Goal: Transaction & Acquisition: Purchase product/service

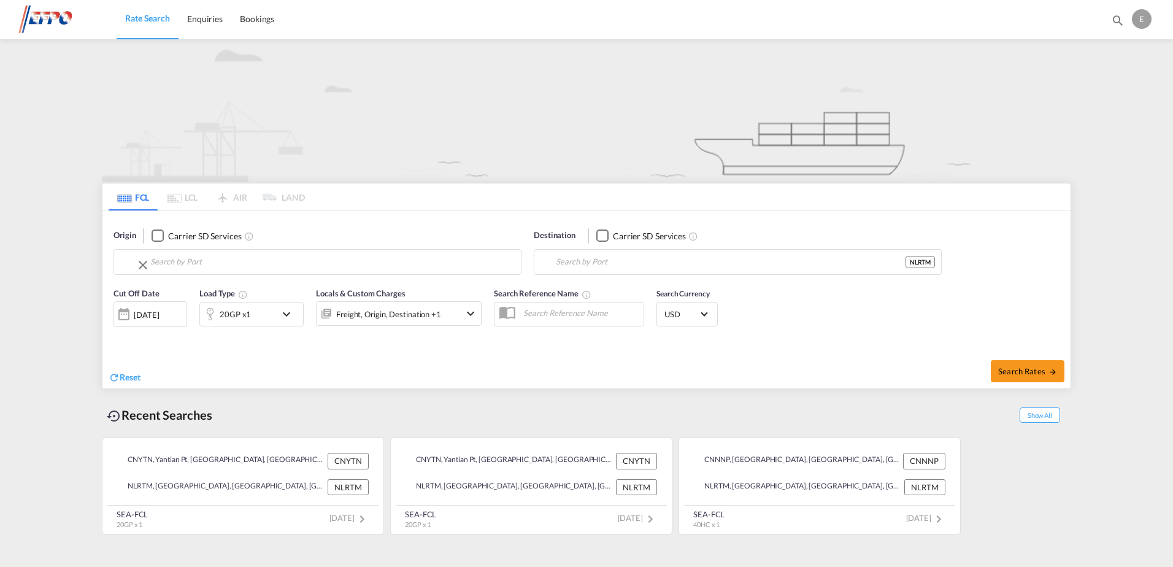
type input "Yantian Pt, CNYTN"
type input "[GEOGRAPHIC_DATA], NLRTM"
click at [293, 267] on input "Yantian Pt, CNYTN" at bounding box center [332, 262] width 364 height 18
click at [508, 264] on button "Clear Input" at bounding box center [508, 262] width 18 height 18
click at [930, 263] on button "Clear Input" at bounding box center [929, 262] width 18 height 18
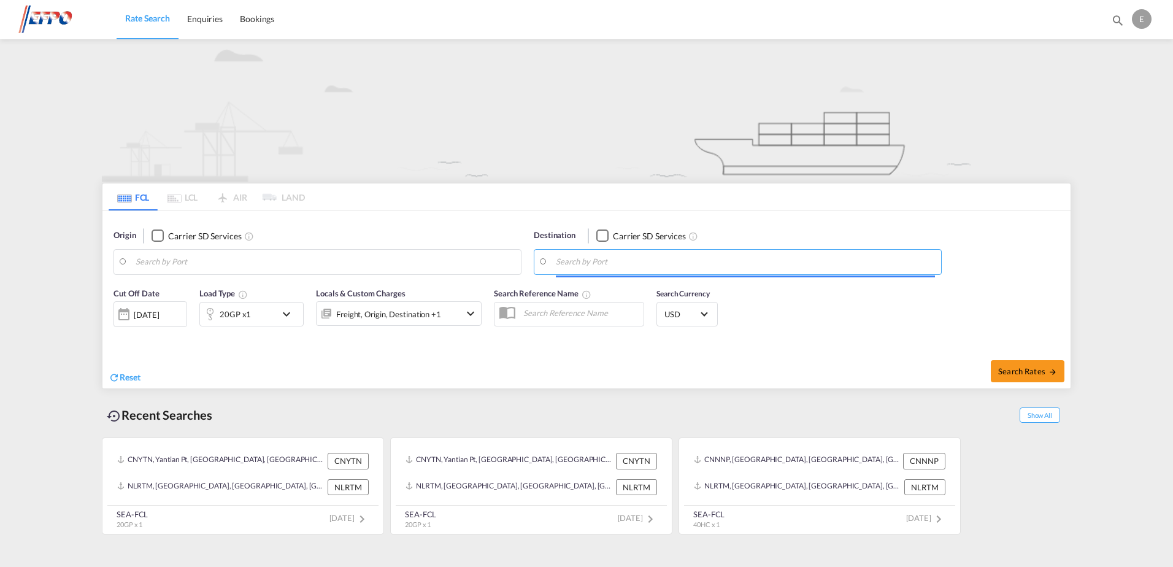
click at [366, 266] on body "Rate Search Enquiries Bookings Rate Search Enquiries Bookings" at bounding box center [586, 283] width 1173 height 567
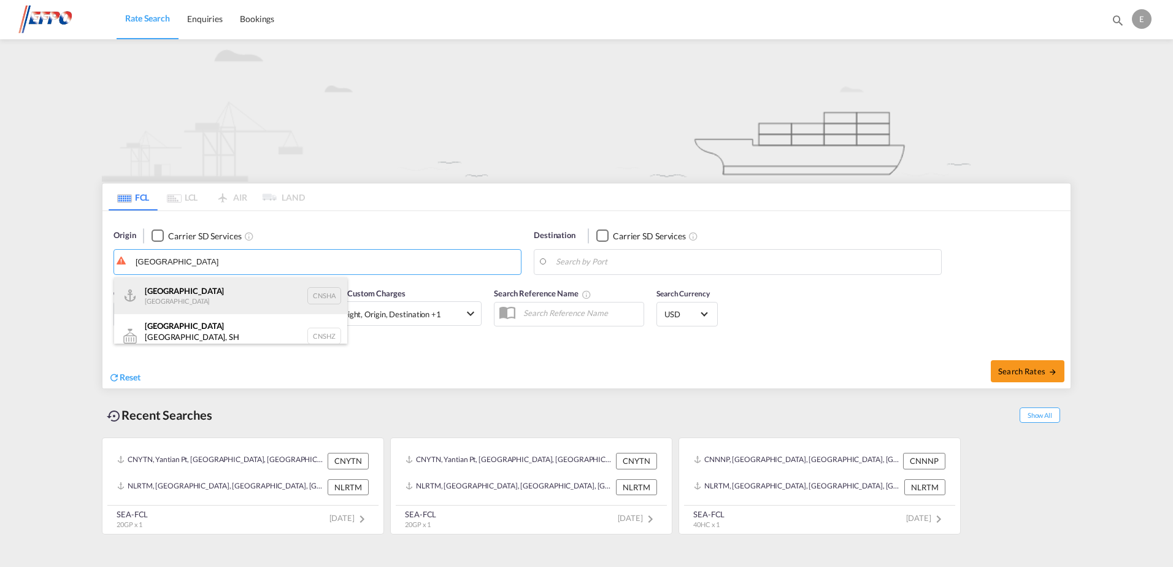
click at [204, 290] on div "Shanghai [GEOGRAPHIC_DATA] CNSHA" at bounding box center [230, 295] width 233 height 37
type input "[GEOGRAPHIC_DATA], [GEOGRAPHIC_DATA]"
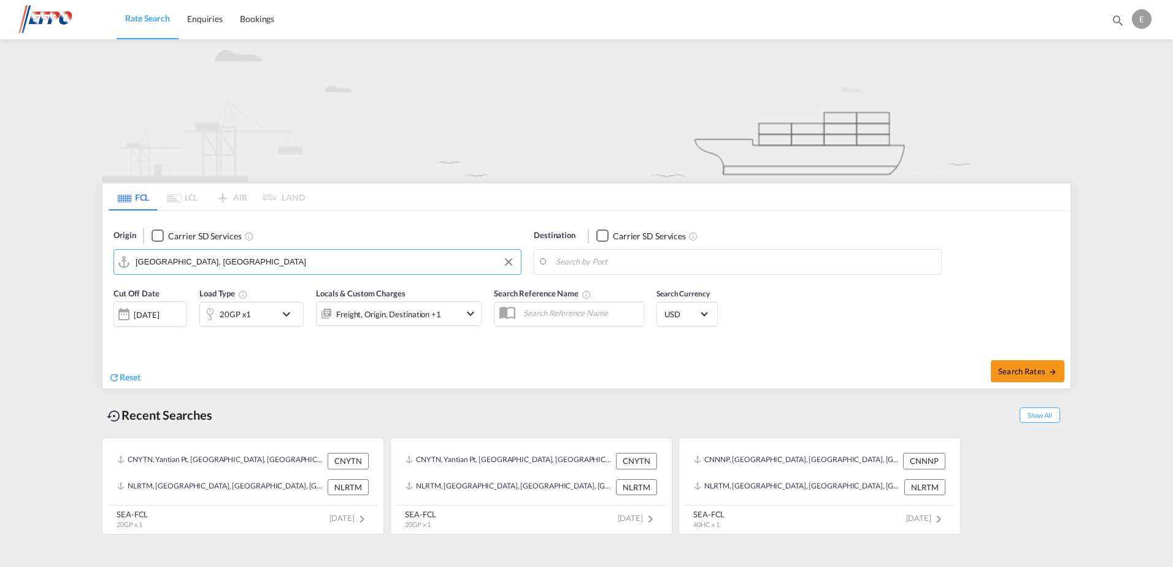
click at [580, 264] on body "Rate Search Enquiries Bookings Rate Search Enquiries Bookings" at bounding box center [586, 283] width 1173 height 567
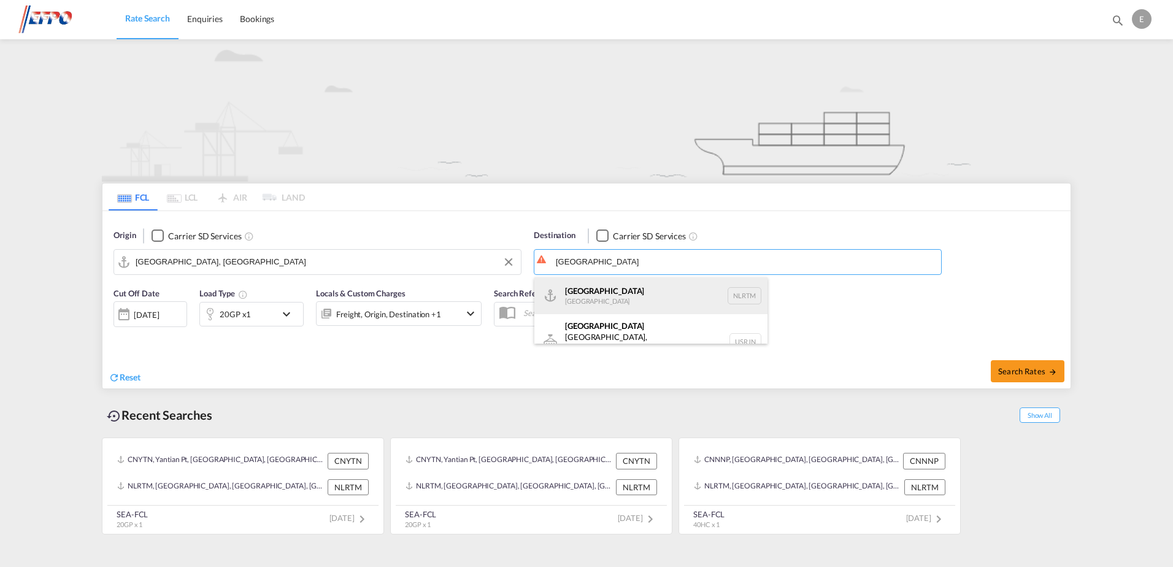
click at [611, 290] on div "[GEOGRAPHIC_DATA] [GEOGRAPHIC_DATA] NLRTM" at bounding box center [650, 295] width 233 height 37
type input "[GEOGRAPHIC_DATA], NLRTM"
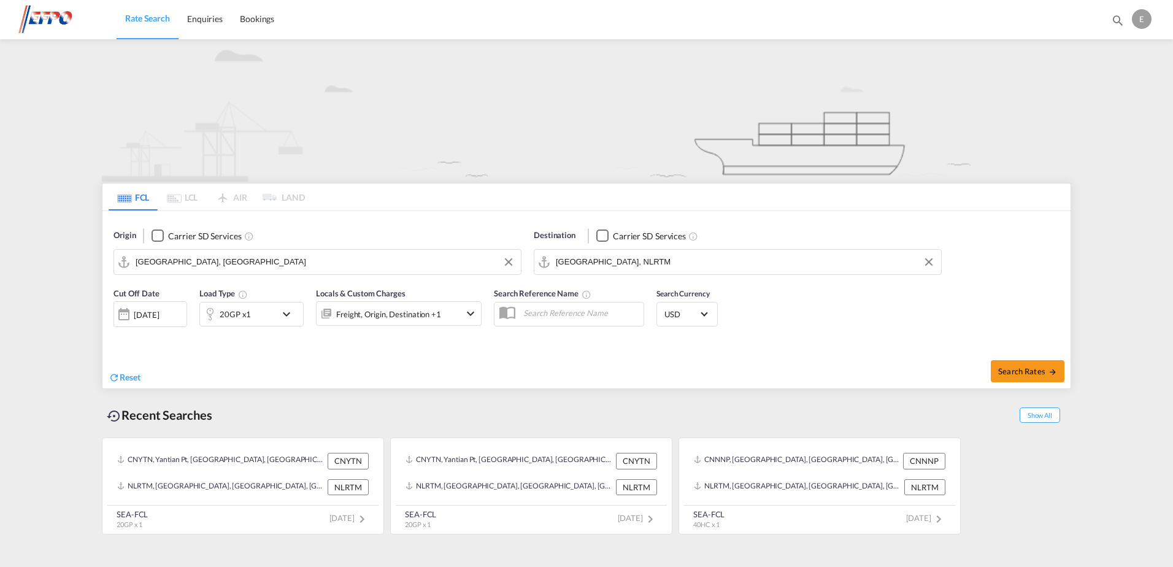
click at [293, 315] on md-icon "icon-chevron-down" at bounding box center [289, 314] width 21 height 15
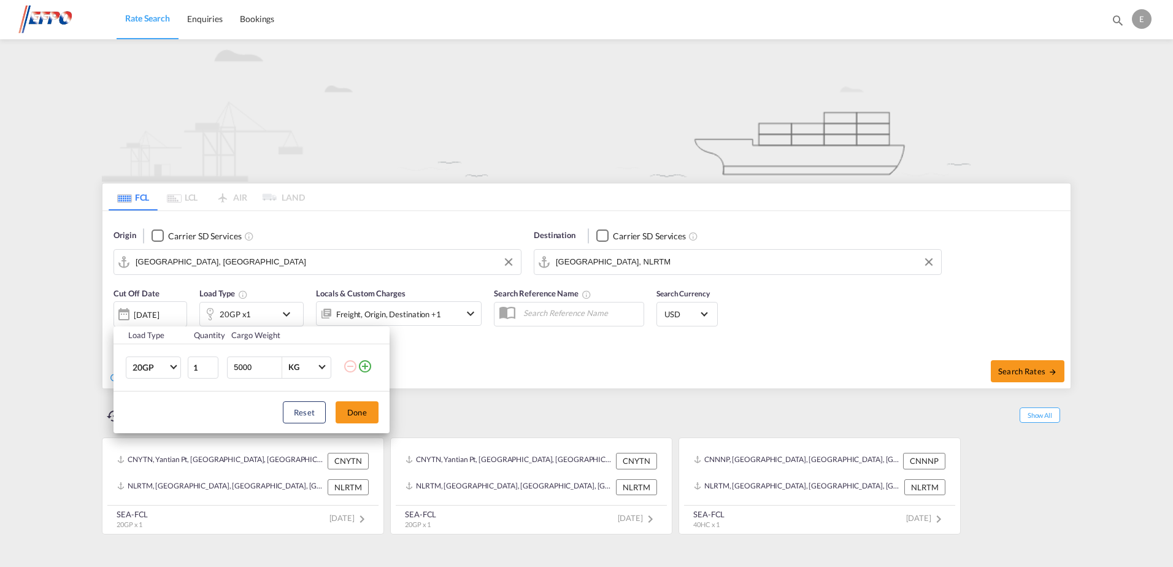
click at [245, 366] on input "5000" at bounding box center [257, 367] width 49 height 21
click at [244, 366] on input "5000" at bounding box center [257, 367] width 49 height 21
type input "24500"
click at [360, 413] on button "Done" at bounding box center [357, 412] width 43 height 22
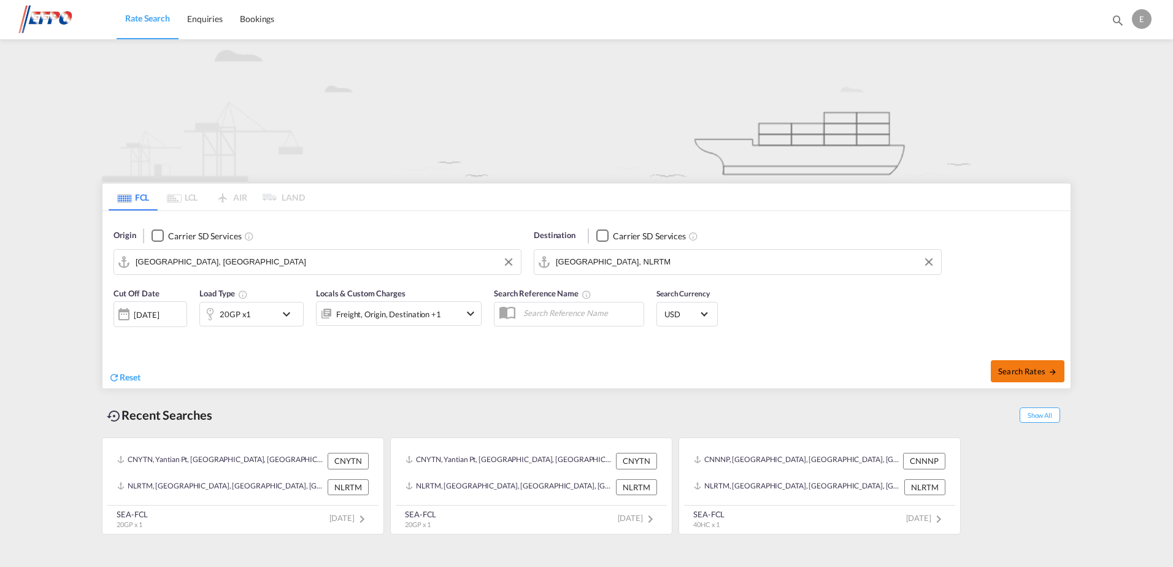
click at [1019, 369] on span "Search Rates" at bounding box center [1027, 371] width 59 height 10
type input "CNSHA to NLRTM / [DATE]"
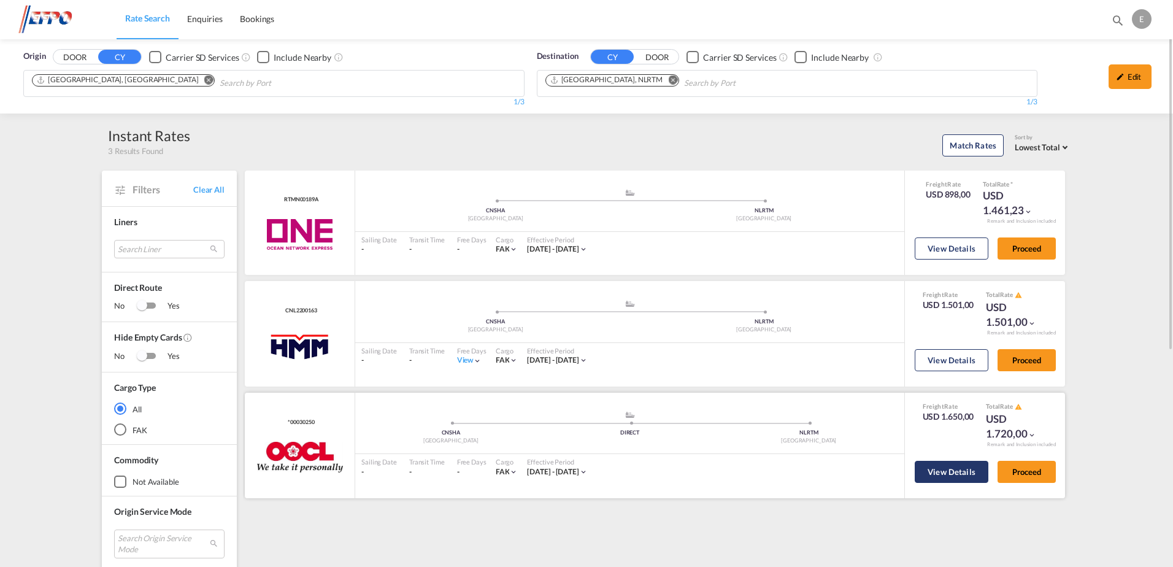
click at [958, 469] on button "View Details" at bounding box center [952, 472] width 74 height 22
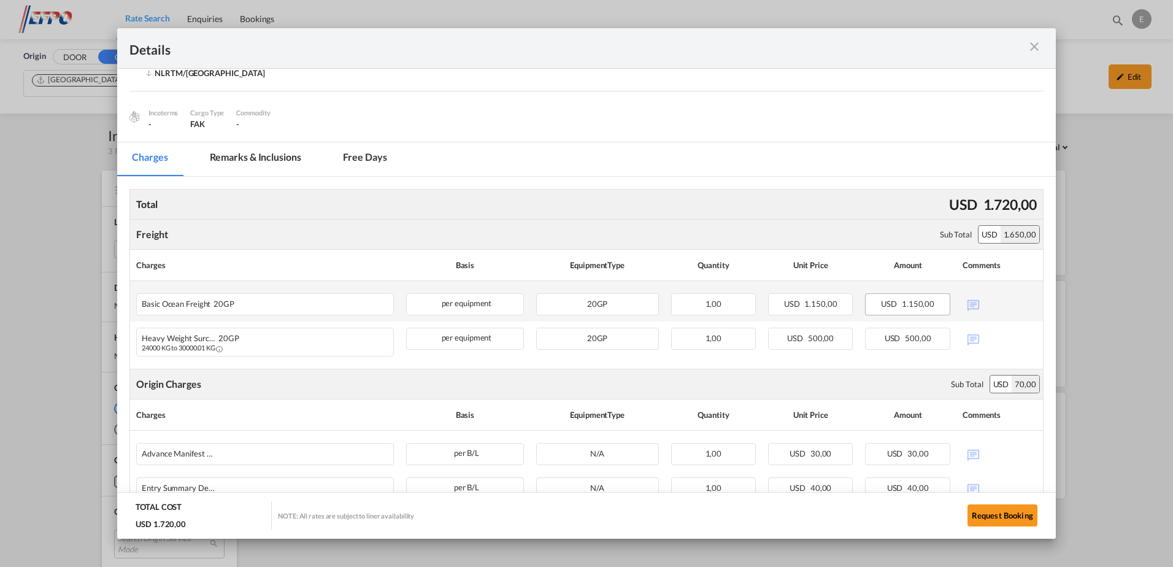
scroll to position [150, 0]
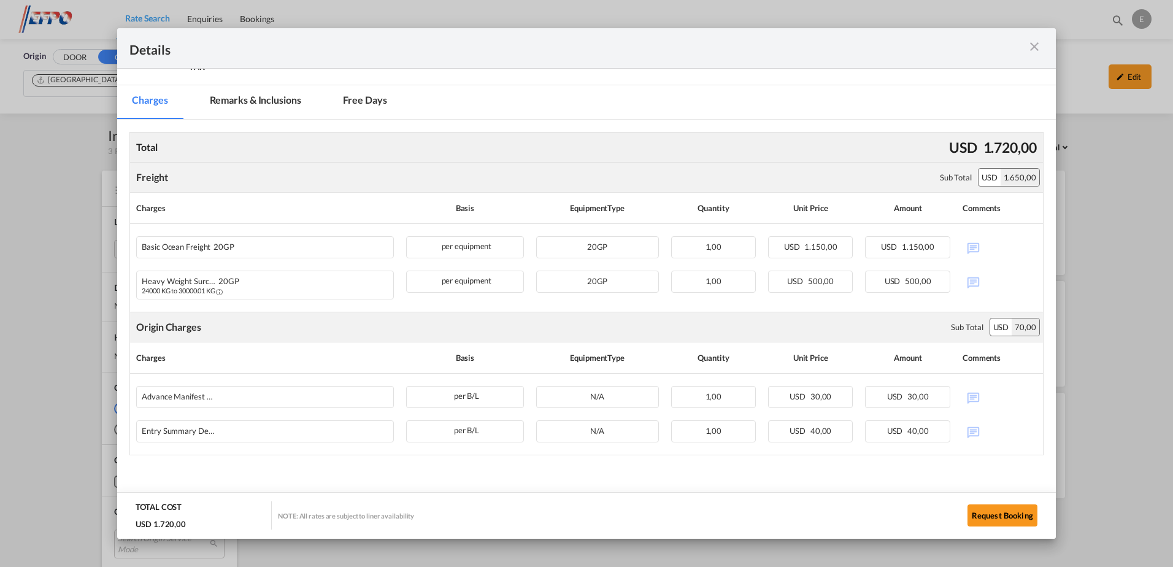
click at [1036, 45] on md-icon "icon-close m-3 fg-AAA8AD cursor" at bounding box center [1034, 46] width 15 height 15
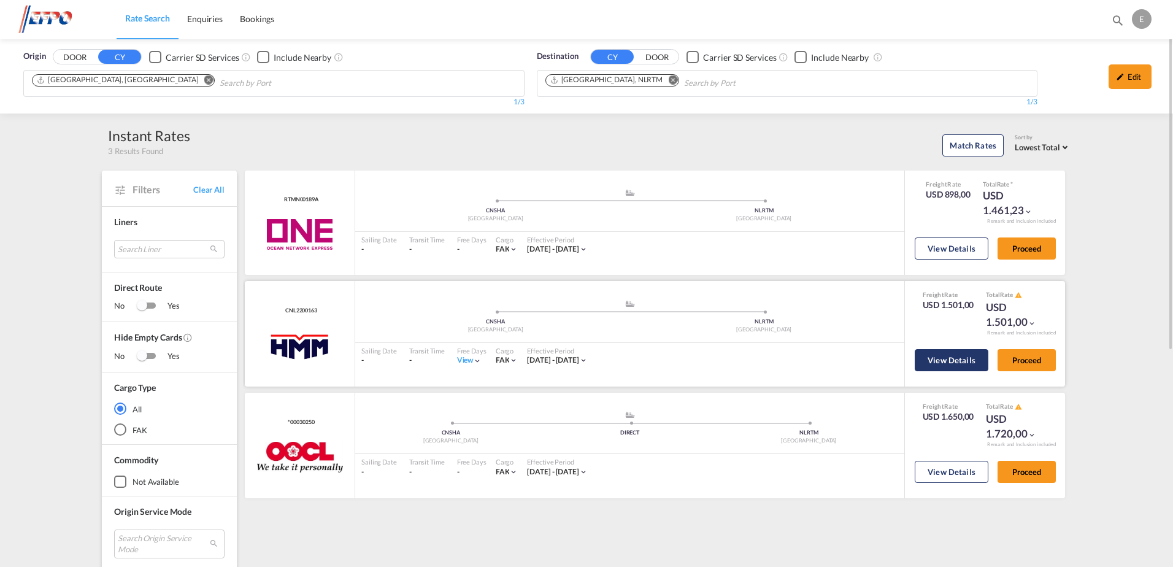
click at [947, 364] on button "View Details" at bounding box center [952, 360] width 74 height 22
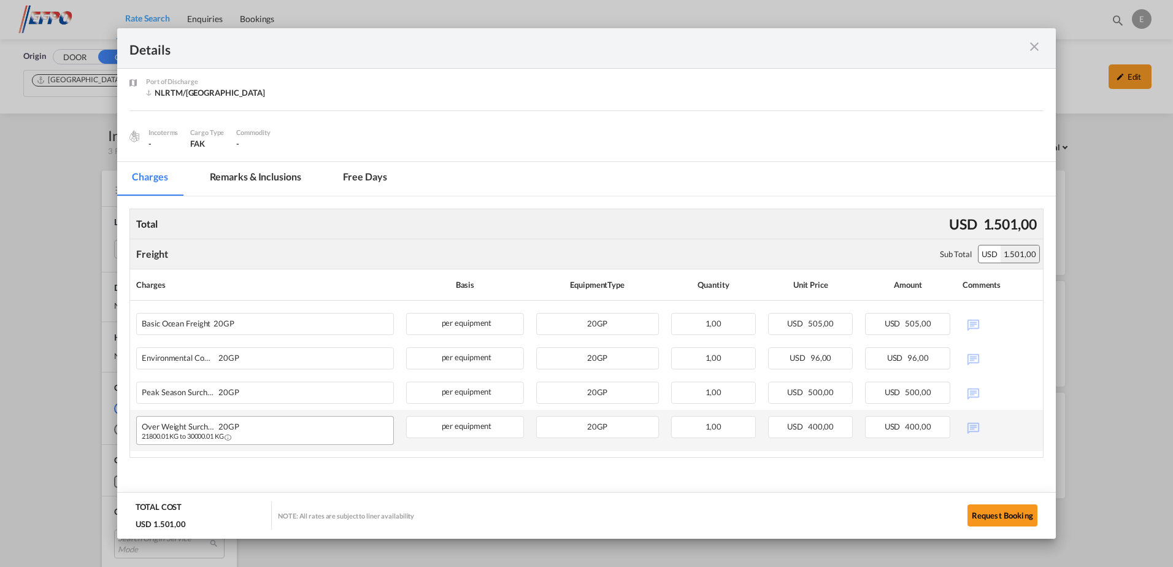
scroll to position [75, 0]
click at [1031, 48] on md-icon "icon-close m-3 fg-AAA8AD cursor" at bounding box center [1034, 46] width 15 height 15
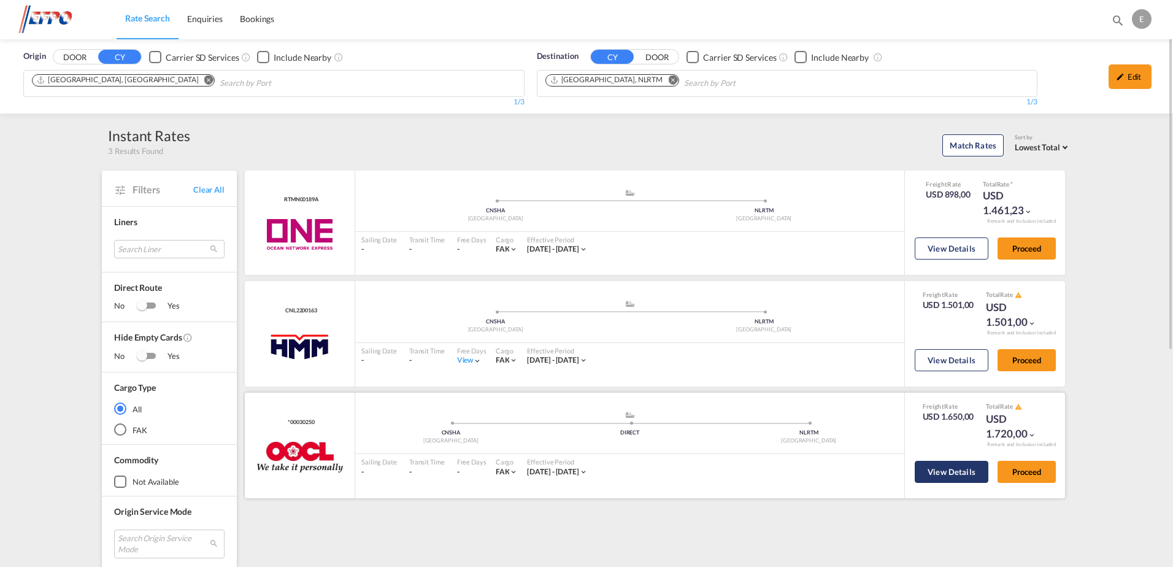
click at [964, 468] on button "View Details" at bounding box center [952, 472] width 74 height 22
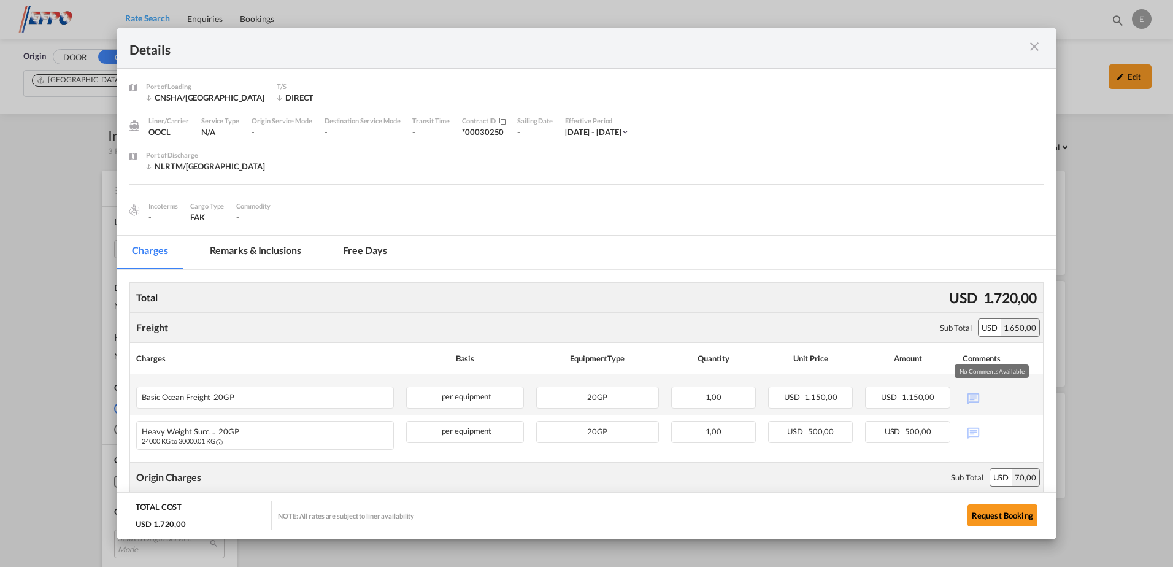
click at [982, 395] on div "No Comments Available" at bounding box center [1000, 397] width 74 height 21
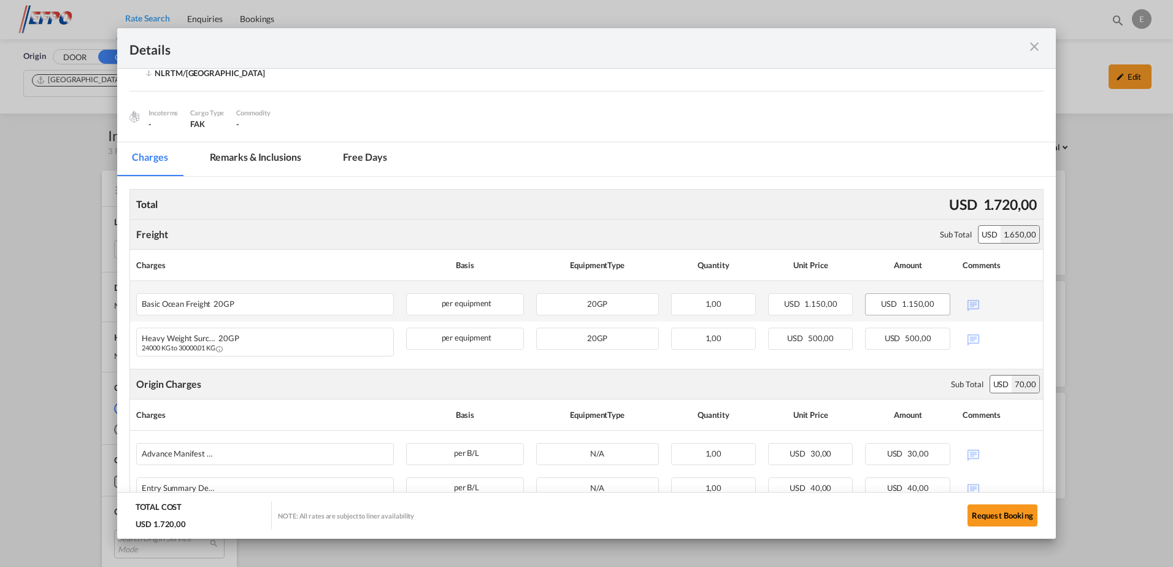
scroll to position [150, 0]
